Goal: Find specific page/section

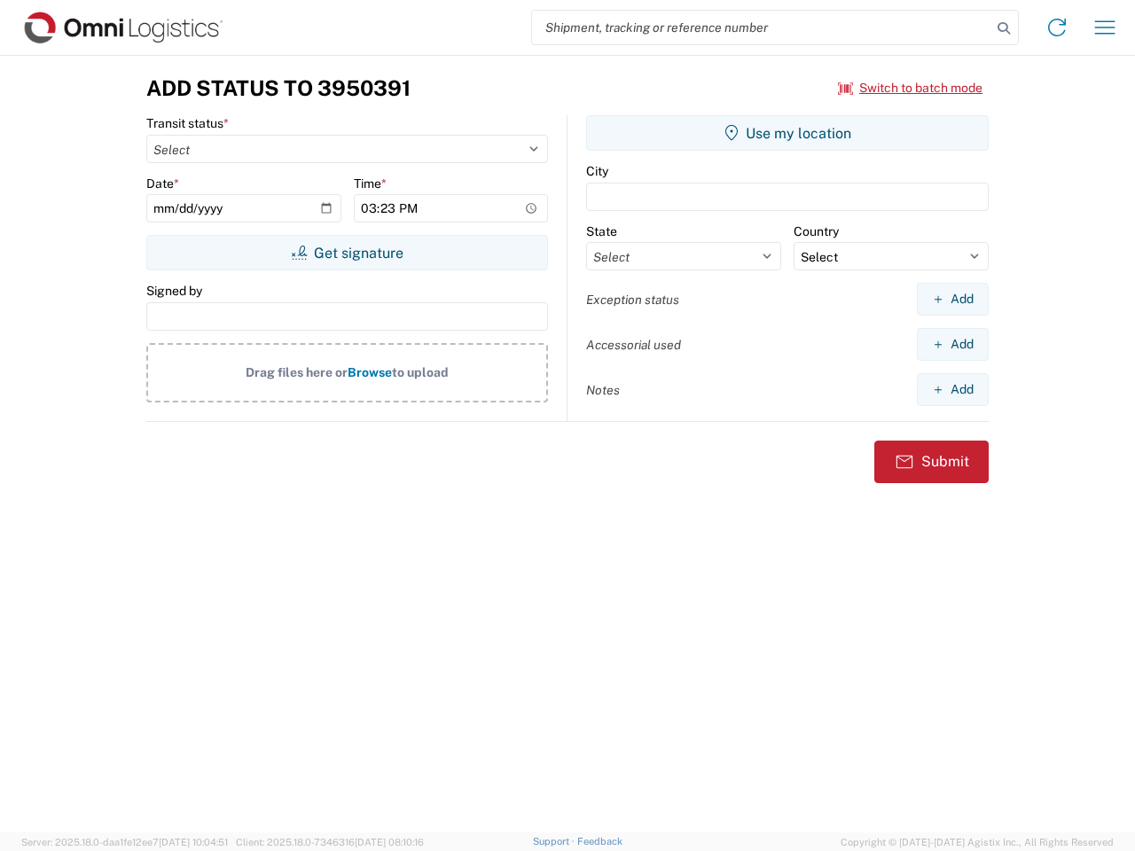
click at [762, 27] on input "search" at bounding box center [761, 28] width 459 height 34
click at [1004, 28] on icon at bounding box center [1003, 28] width 25 height 25
click at [1057, 27] on icon at bounding box center [1057, 27] width 28 height 28
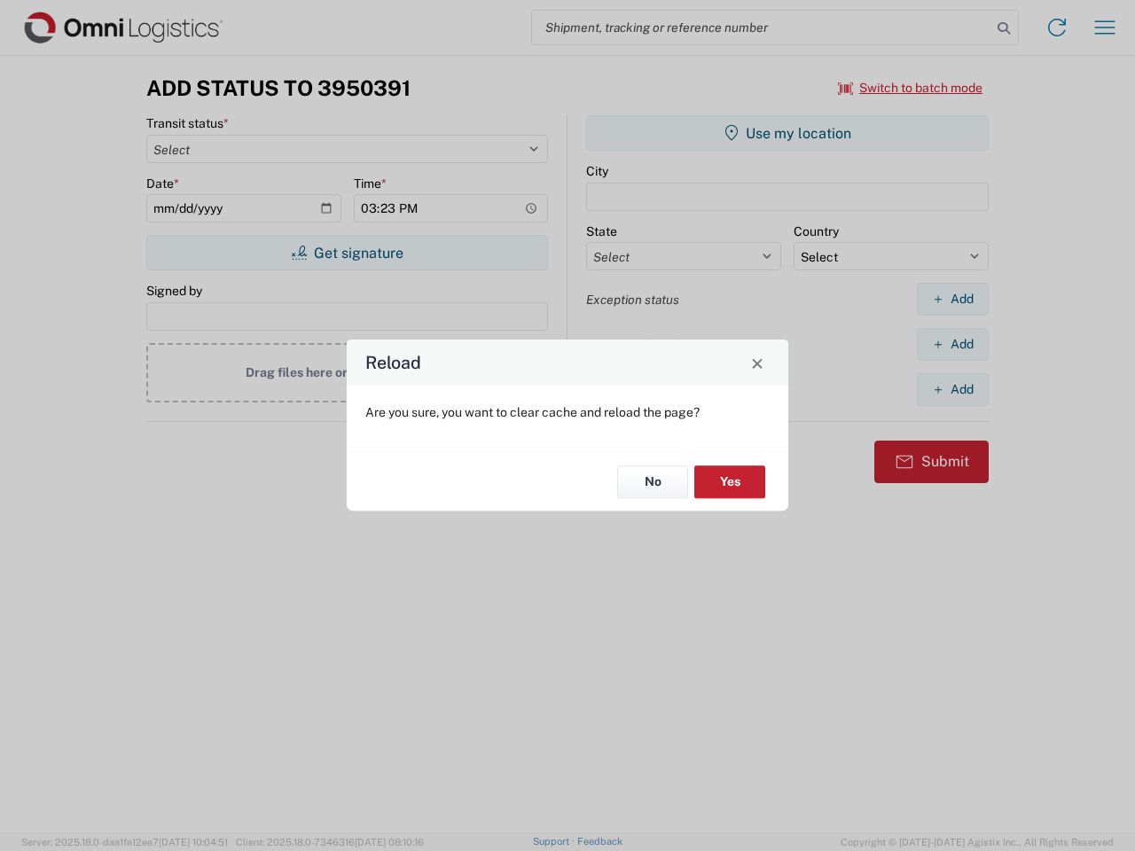
click at [1105, 27] on div "Reload Are you sure, you want to clear cache and reload the page? No Yes" at bounding box center [567, 425] width 1135 height 851
click at [911, 88] on div "Reload Are you sure, you want to clear cache and reload the page? No Yes" at bounding box center [567, 425] width 1135 height 851
click at [347, 253] on div "Reload Are you sure, you want to clear cache and reload the page? No Yes" at bounding box center [567, 425] width 1135 height 851
click at [787, 133] on div "Reload Are you sure, you want to clear cache and reload the page? No Yes" at bounding box center [567, 425] width 1135 height 851
click at [952, 299] on div "Reload Are you sure, you want to clear cache and reload the page? No Yes" at bounding box center [567, 425] width 1135 height 851
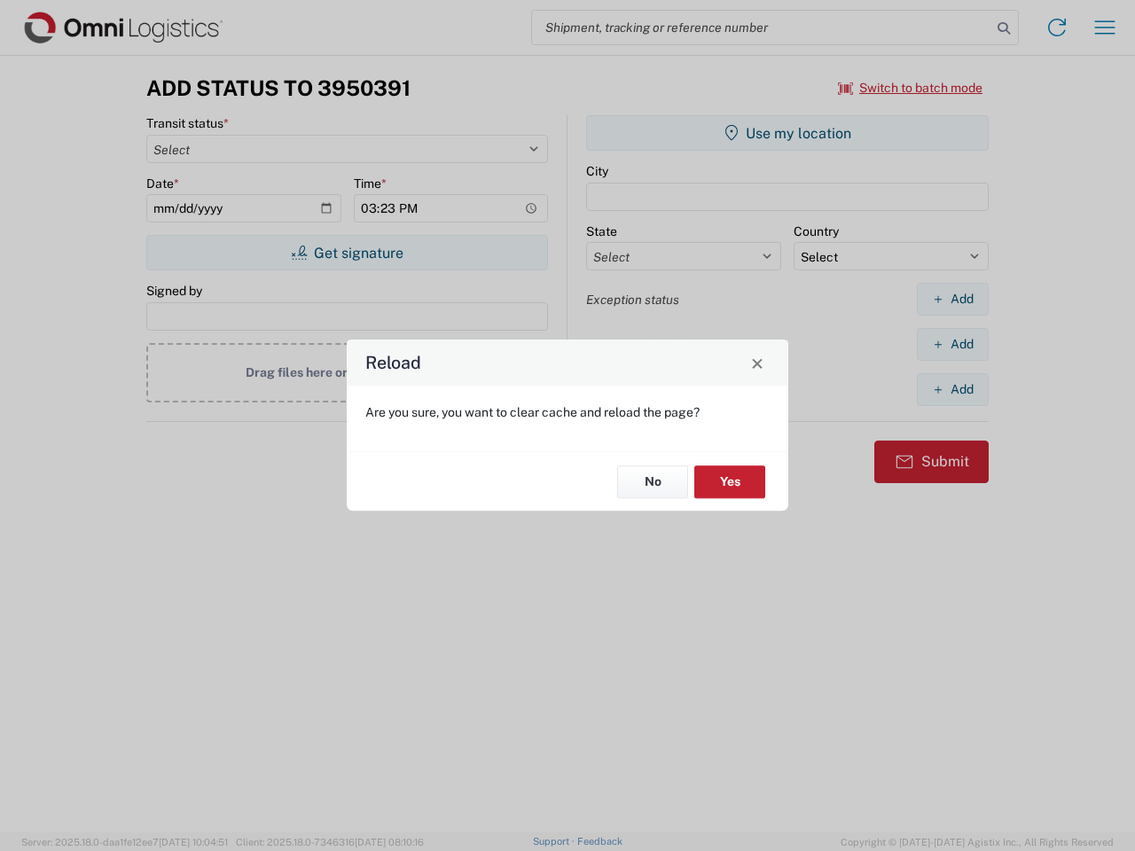
click at [952, 344] on div "Reload Are you sure, you want to clear cache and reload the page? No Yes" at bounding box center [567, 425] width 1135 height 851
click at [952, 389] on div "Reload Are you sure, you want to clear cache and reload the page? No Yes" at bounding box center [567, 425] width 1135 height 851
